Goal: Task Accomplishment & Management: Complete application form

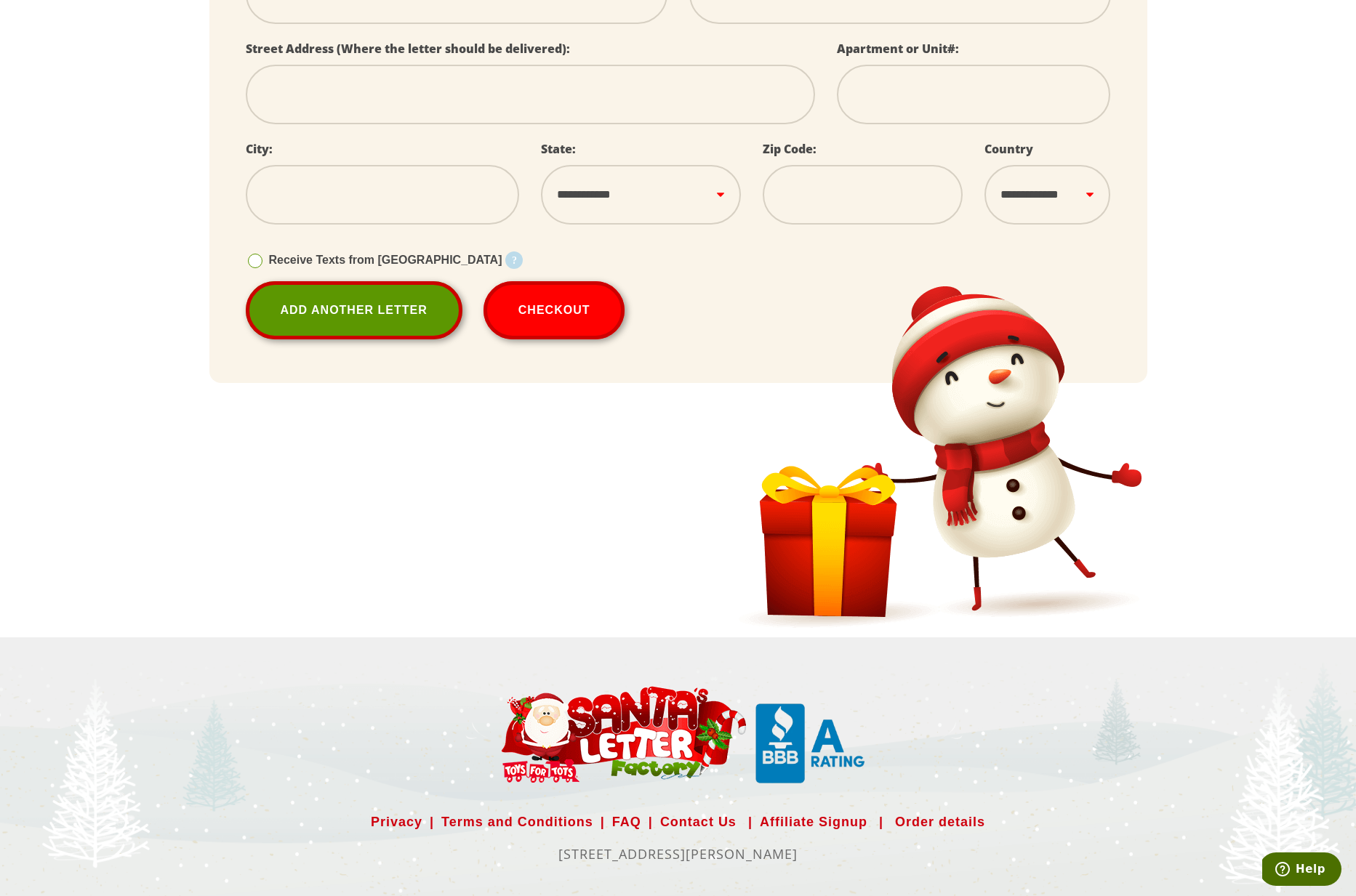
scroll to position [564, 0]
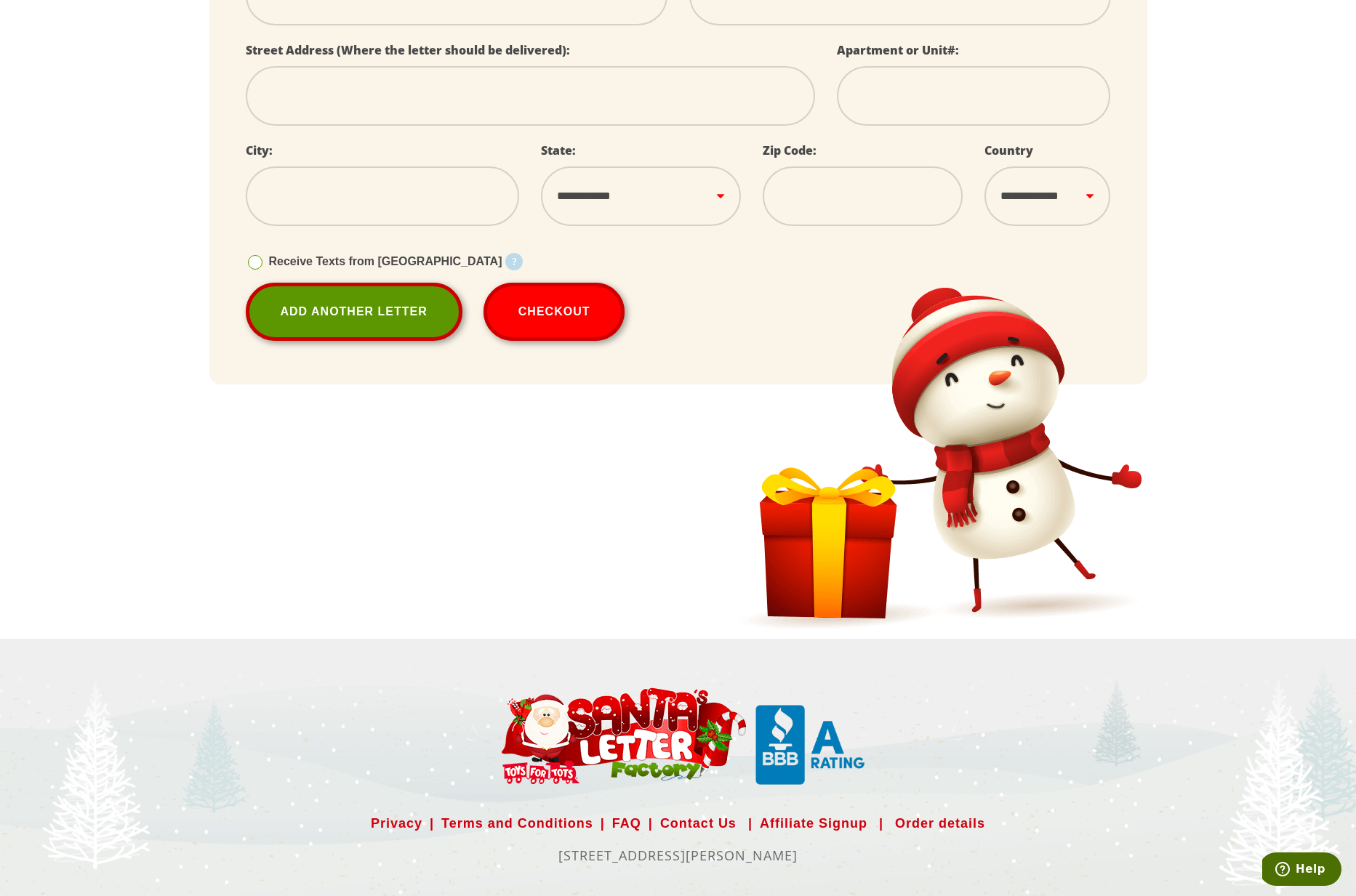
drag, startPoint x: 511, startPoint y: 851, endPoint x: 856, endPoint y: 853, distance: 345.0
click at [856, 853] on p "[STREET_ADDRESS][PERSON_NAME]" at bounding box center [678, 856] width 938 height 23
select select
copy p "[STREET_ADDRESS][PERSON_NAME]"
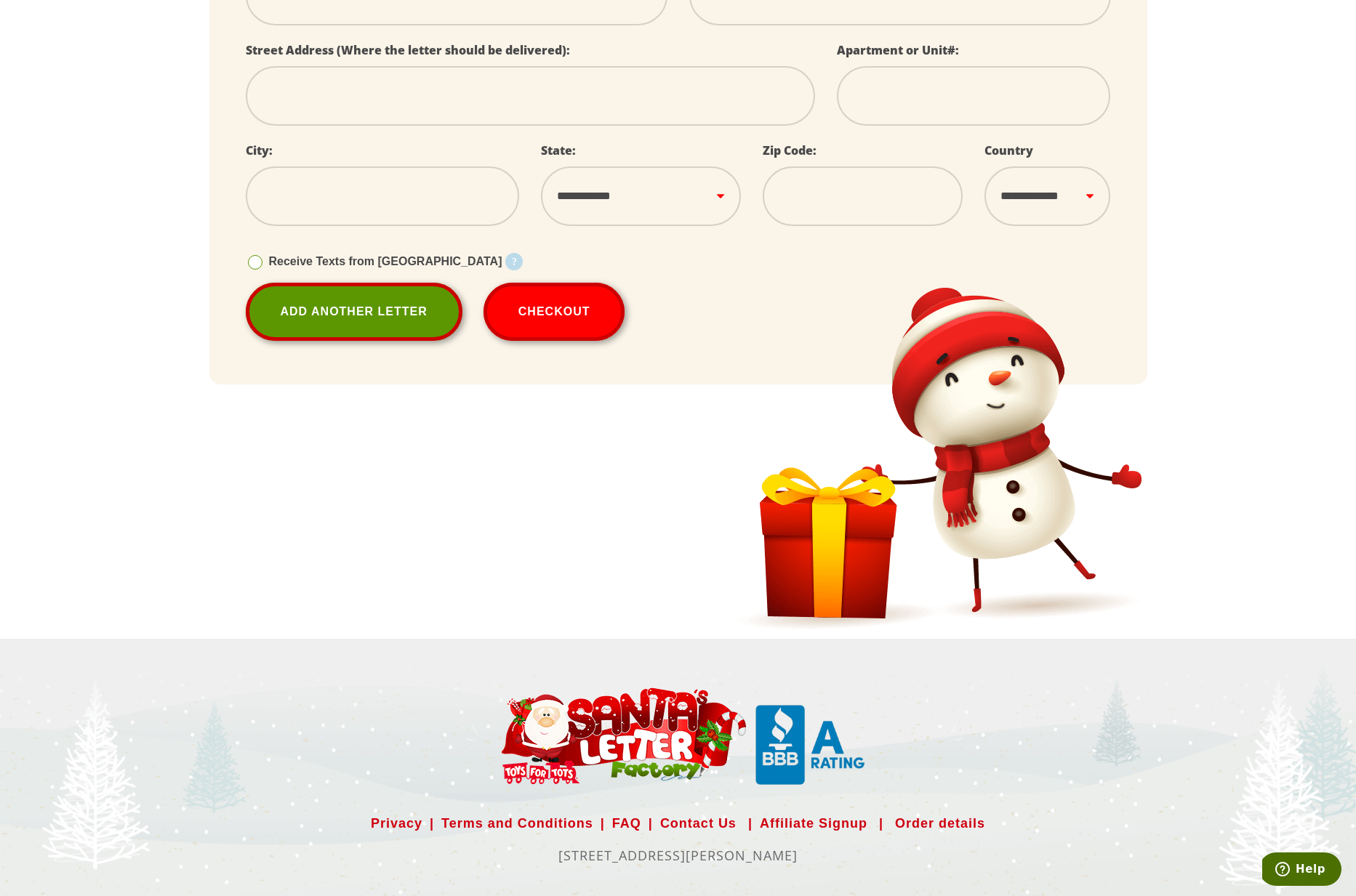
click at [409, 681] on section "Privacy | Terms and Conditions | FAQ | Contact Us | Affiliate Signup | Order de…" at bounding box center [678, 770] width 1356 height 261
select select
drag, startPoint x: 508, startPoint y: 853, endPoint x: 864, endPoint y: 854, distance: 356.0
click at [864, 854] on p "[STREET_ADDRESS][PERSON_NAME]" at bounding box center [678, 856] width 938 height 23
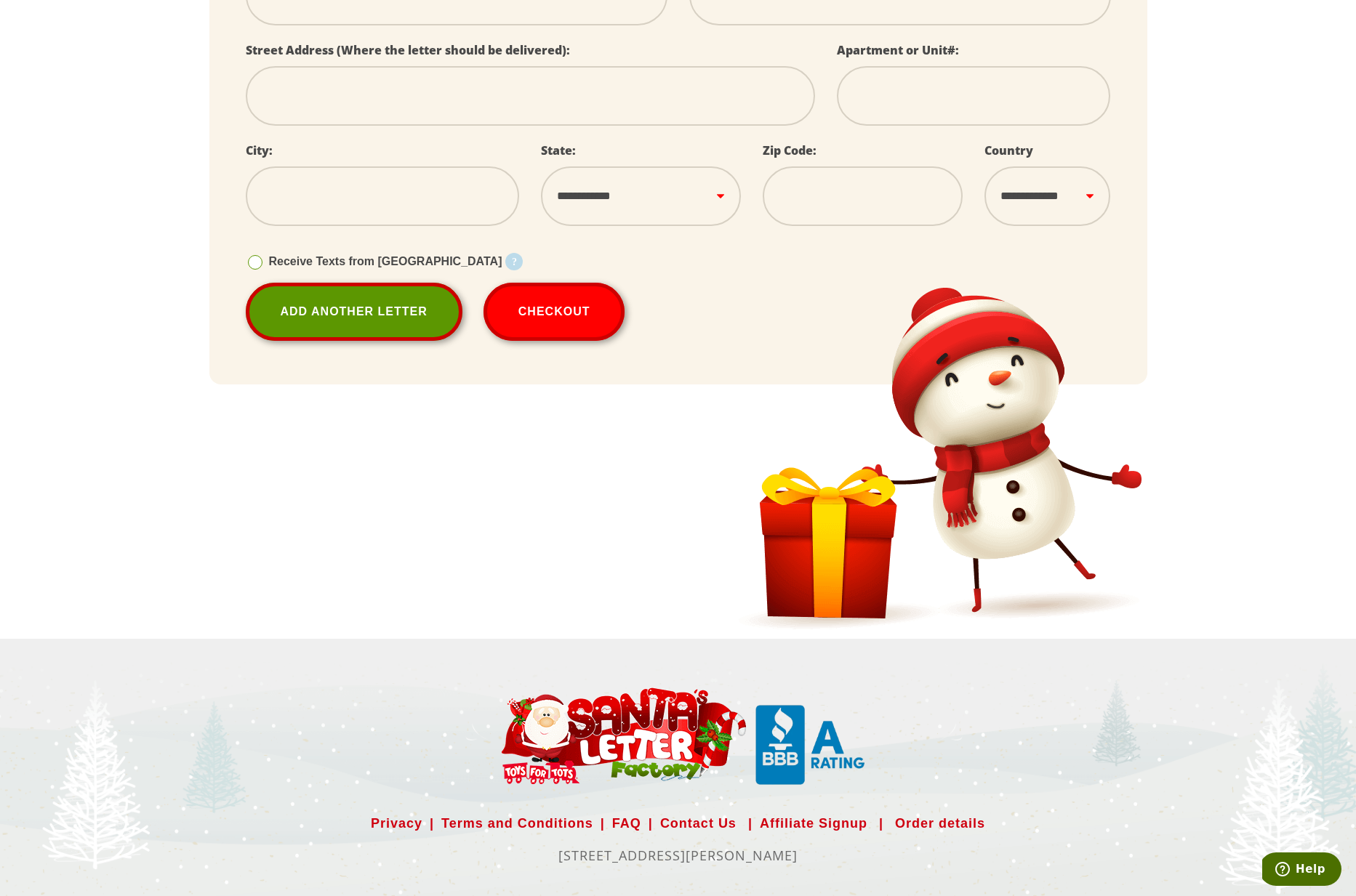
select select
copy p "[STREET_ADDRESS][PERSON_NAME]"
click at [508, 854] on p "[STREET_ADDRESS][PERSON_NAME]" at bounding box center [678, 856] width 938 height 23
select select
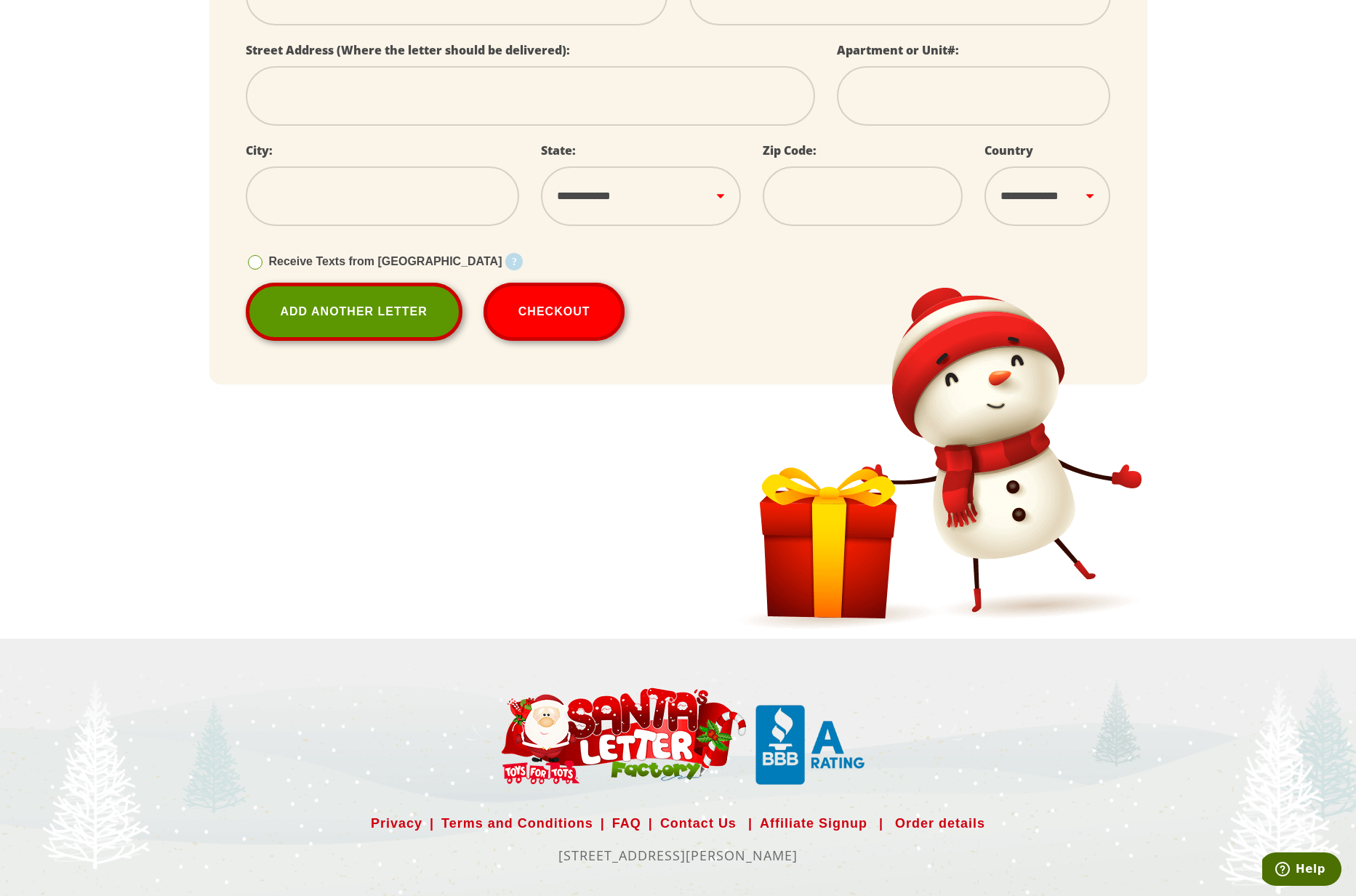
select select
drag, startPoint x: 508, startPoint y: 854, endPoint x: 912, endPoint y: 857, distance: 404.0
click at [912, 857] on p "[STREET_ADDRESS][PERSON_NAME]" at bounding box center [678, 856] width 938 height 23
select select
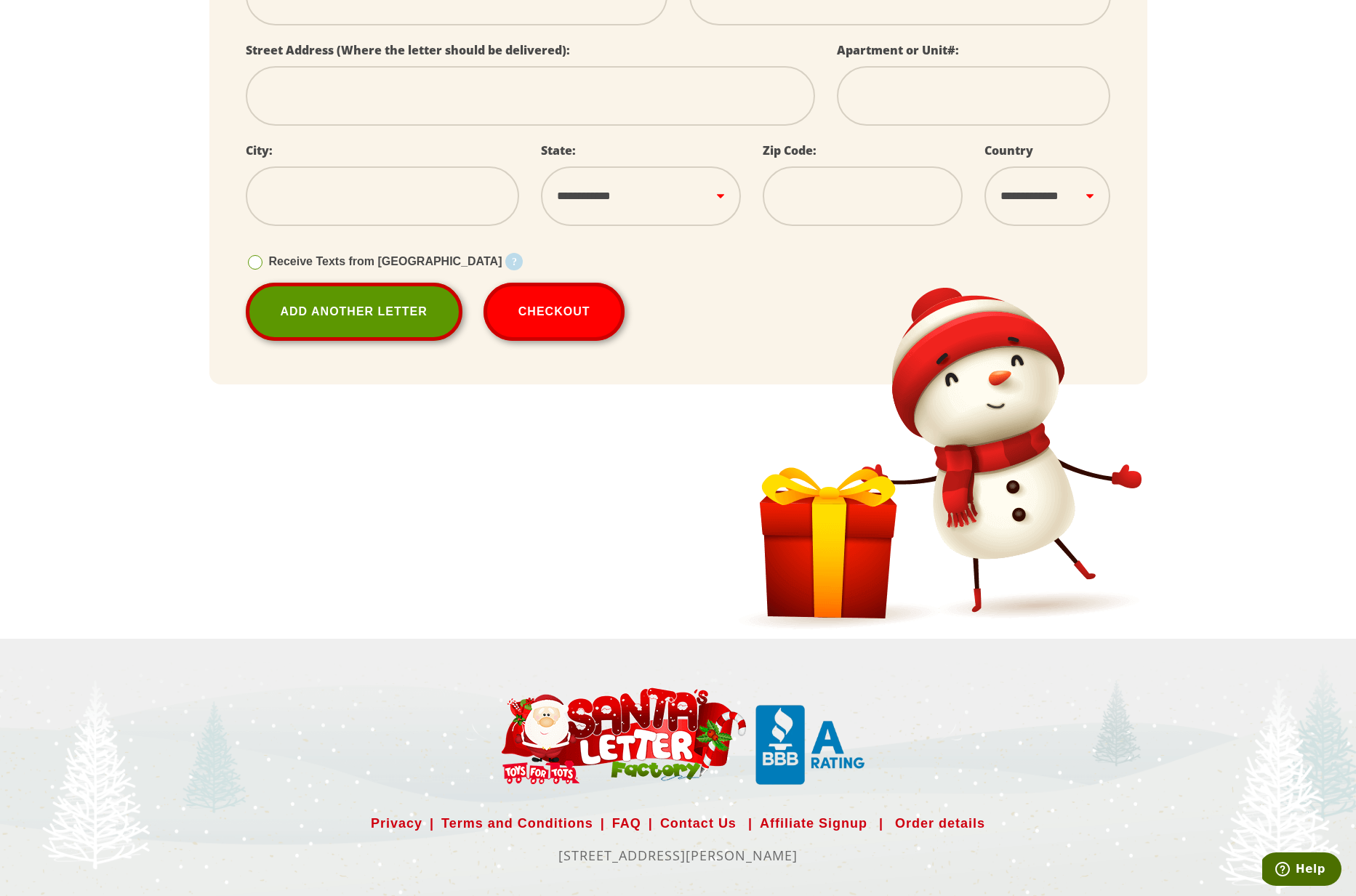
copy p "[STREET_ADDRESS][PERSON_NAME]"
click at [387, 758] on div "Privacy | Terms and Conditions | FAQ | Contact Us | Affiliate Signup | Order de…" at bounding box center [678, 776] width 959 height 181
select select
click at [514, 824] on link "Terms and Conditions" at bounding box center [517, 823] width 152 height 23
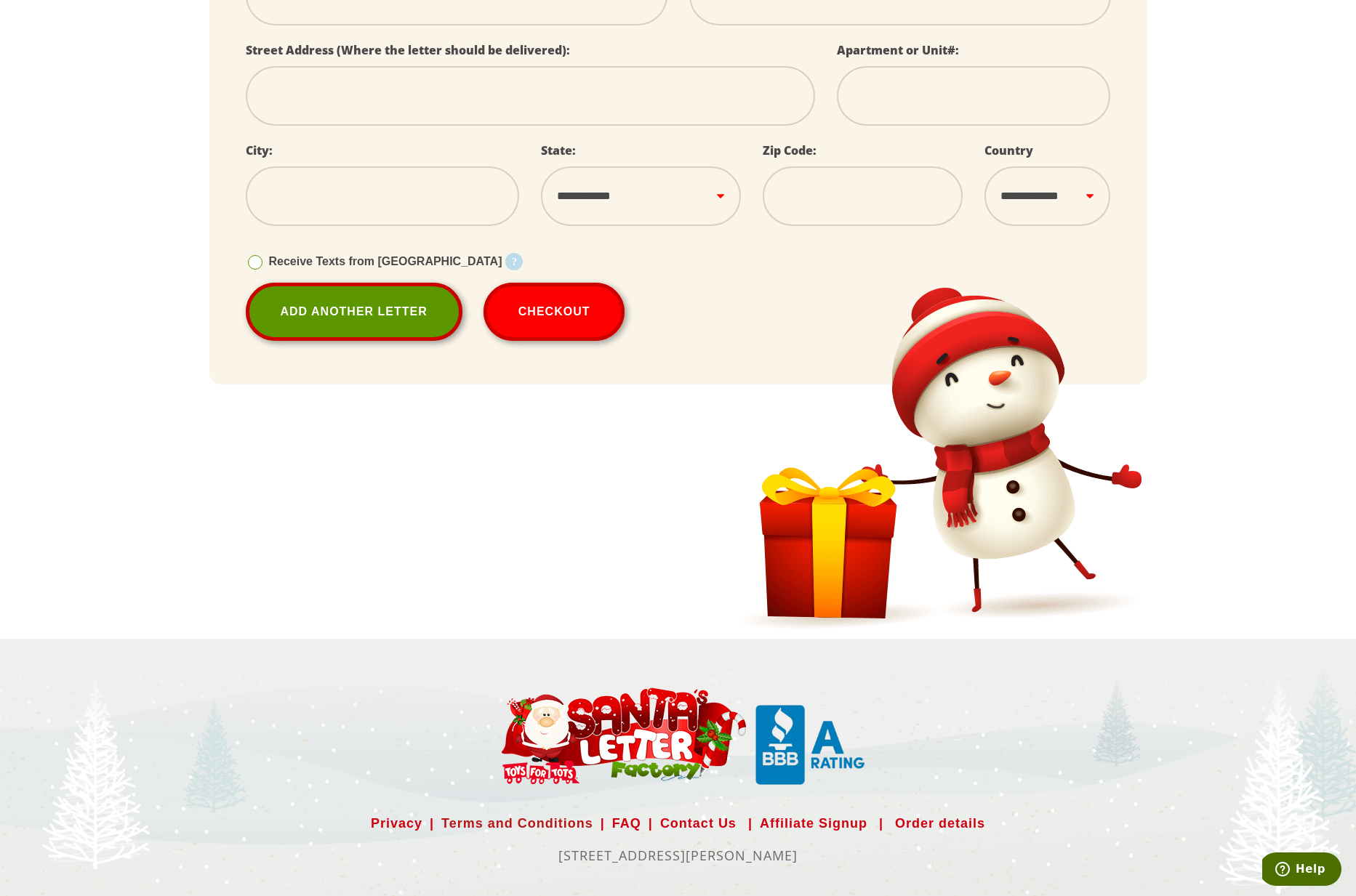
select select
